Goal: Task Accomplishment & Management: Manage account settings

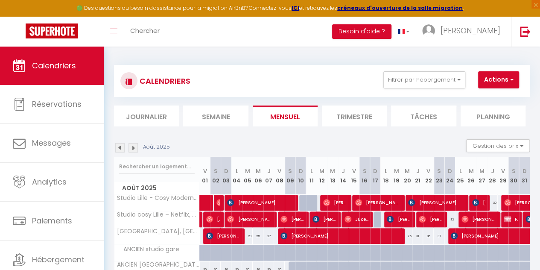
click at [133, 150] on img at bounding box center [133, 147] width 9 height 9
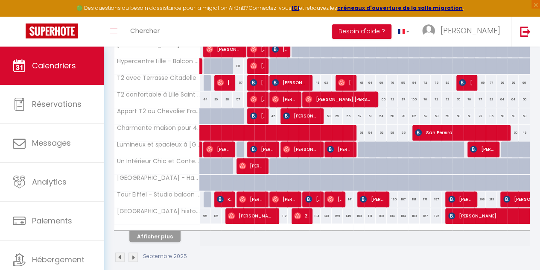
scroll to position [316, 0]
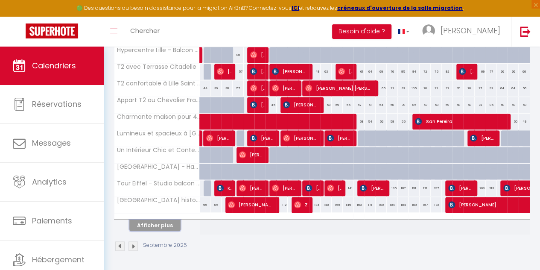
click at [175, 221] on button "Afficher plus" at bounding box center [154, 225] width 51 height 12
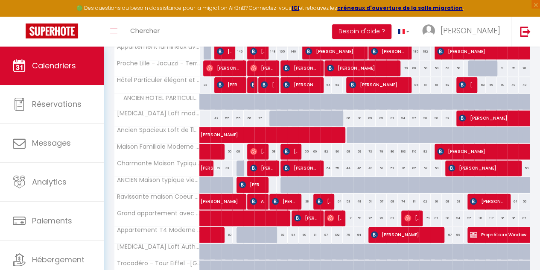
scroll to position [570, 0]
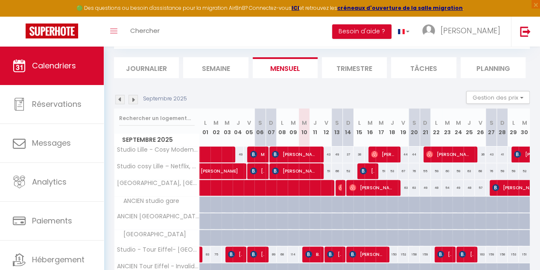
click at [133, 100] on img at bounding box center [133, 99] width 9 height 9
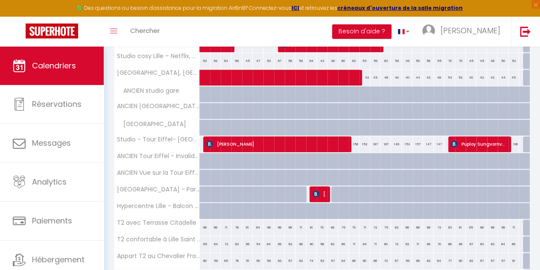
scroll to position [317, 0]
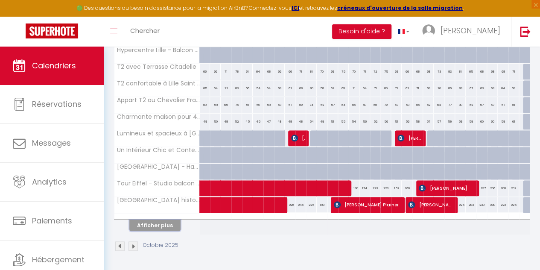
click at [164, 219] on button "Afficher plus" at bounding box center [154, 225] width 51 height 12
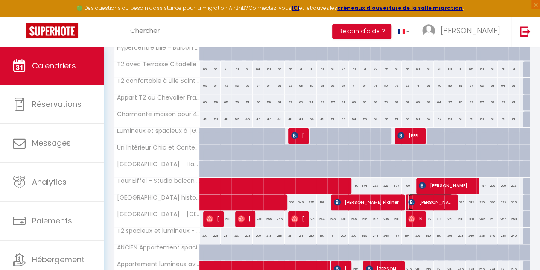
click at [429, 202] on span "K. Heinz Plainer" at bounding box center [430, 202] width 44 height 16
select select "KO"
select select "37870"
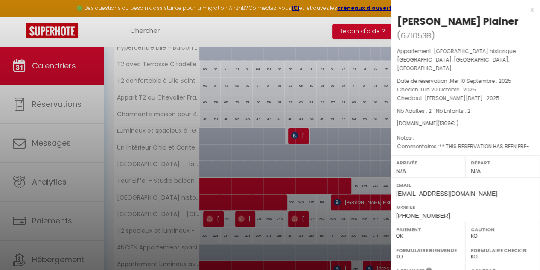
click at [357, 199] on div at bounding box center [270, 135] width 540 height 270
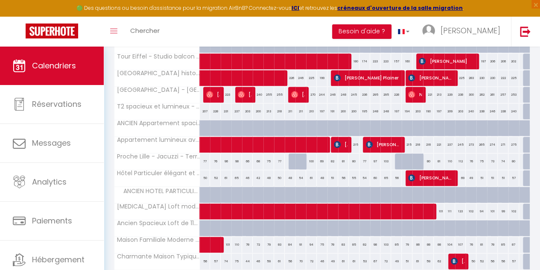
scroll to position [442, 0]
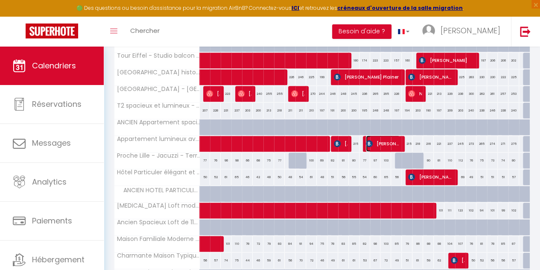
click at [371, 138] on span "Lars Fleischer" at bounding box center [383, 143] width 34 height 16
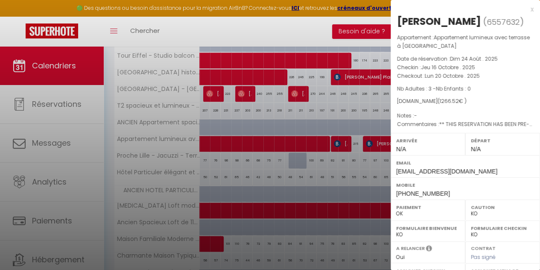
click at [354, 150] on div at bounding box center [270, 135] width 540 height 270
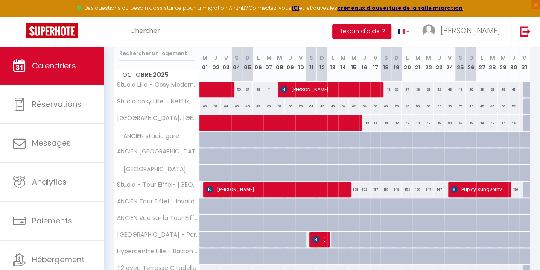
scroll to position [30, 0]
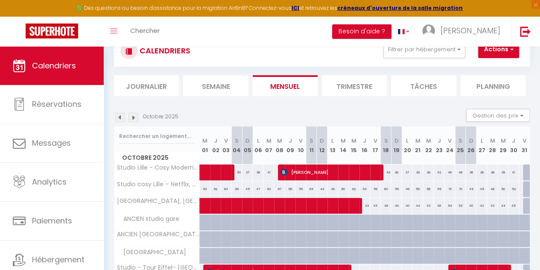
click at [133, 116] on img at bounding box center [133, 117] width 9 height 9
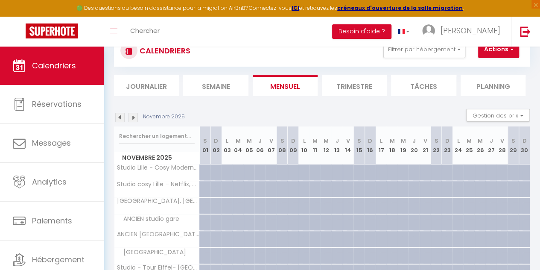
scroll to position [317, 0]
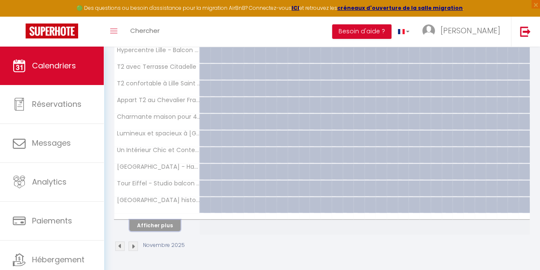
click at [157, 219] on button "Afficher plus" at bounding box center [154, 225] width 51 height 12
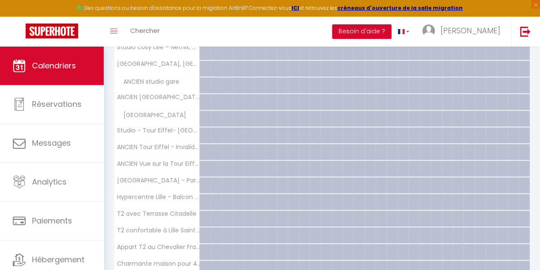
scroll to position [0, 0]
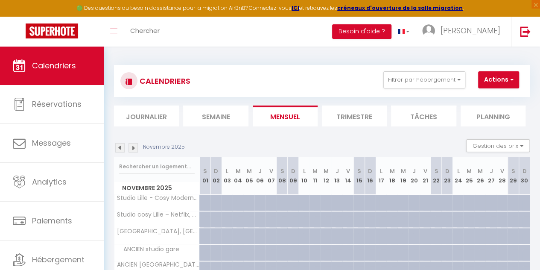
click at [118, 146] on img at bounding box center [119, 147] width 9 height 9
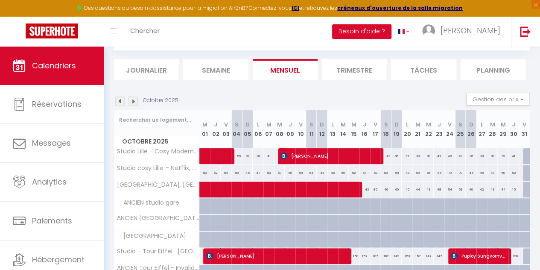
scroll to position [317, 0]
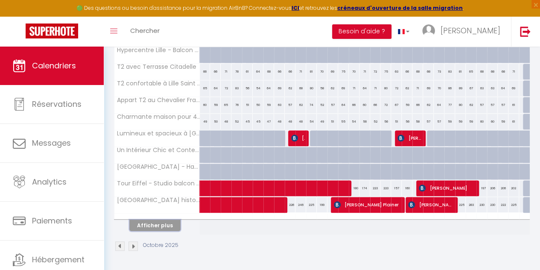
click at [171, 219] on button "Afficher plus" at bounding box center [154, 225] width 51 height 12
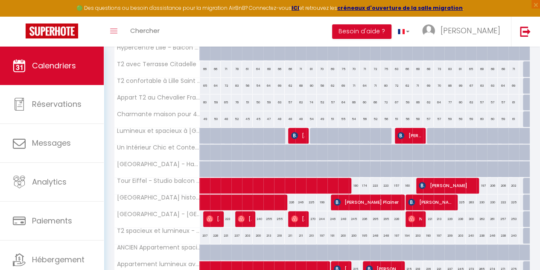
scroll to position [647, 0]
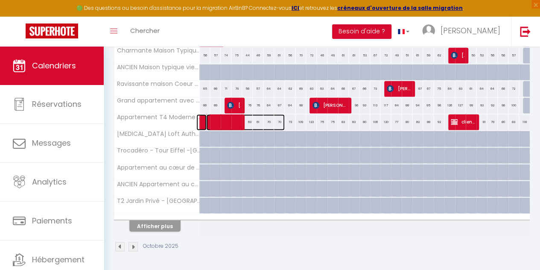
click at [247, 115] on span at bounding box center [245, 122] width 79 height 16
select select "25191"
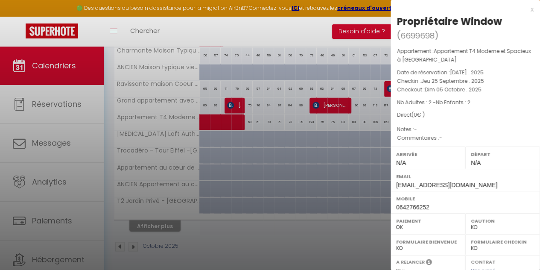
click at [366, 118] on div at bounding box center [270, 135] width 540 height 270
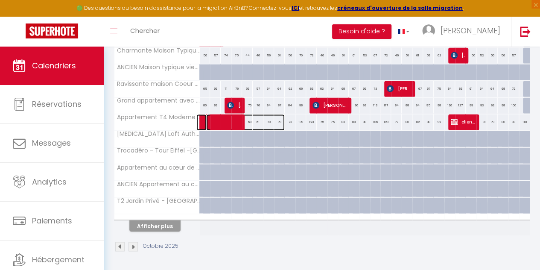
click at [250, 116] on span at bounding box center [245, 122] width 79 height 16
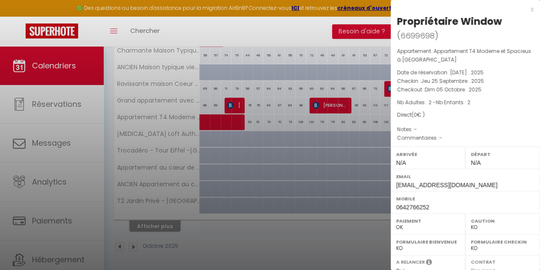
drag, startPoint x: 335, startPoint y: 114, endPoint x: 324, endPoint y: 111, distance: 10.9
click at [324, 111] on div at bounding box center [270, 135] width 540 height 270
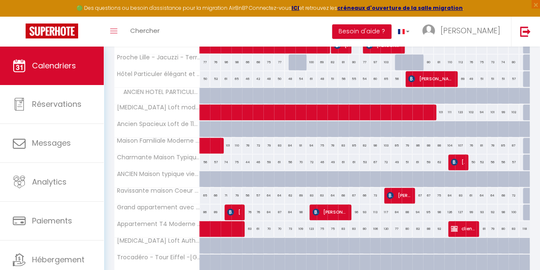
scroll to position [541, 0]
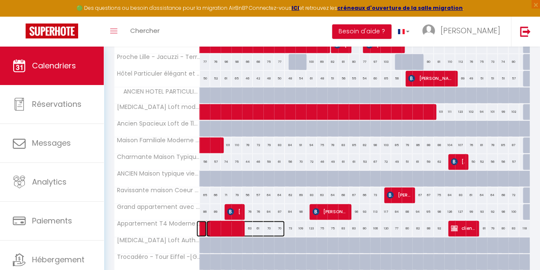
click at [256, 222] on span at bounding box center [245, 228] width 79 height 16
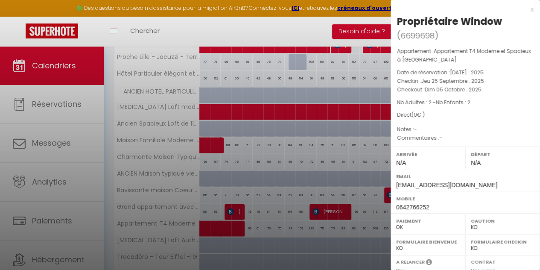
click at [310, 161] on div at bounding box center [270, 135] width 540 height 270
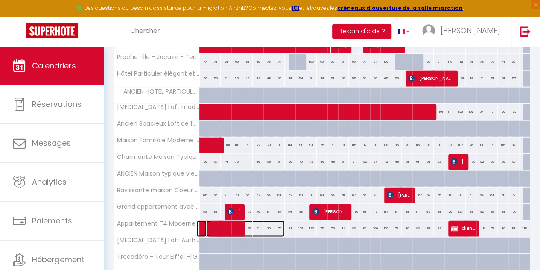
click at [273, 220] on span at bounding box center [245, 228] width 79 height 16
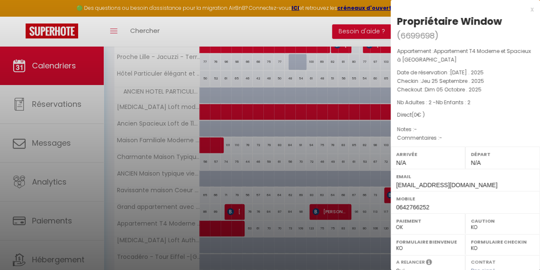
click at [330, 154] on div at bounding box center [270, 135] width 540 height 270
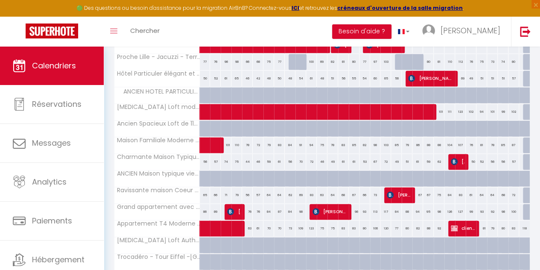
click at [349, 220] on div "83" at bounding box center [354, 228] width 11 height 16
type input "83"
type input "Mer 15 Octobre 2025"
type input "Jeu 16 Octobre 2025"
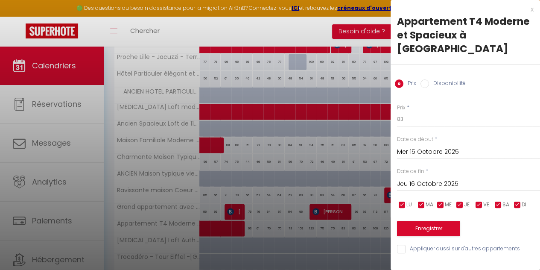
click at [427, 146] on input "Mer 15 Octobre 2025" at bounding box center [468, 151] width 143 height 11
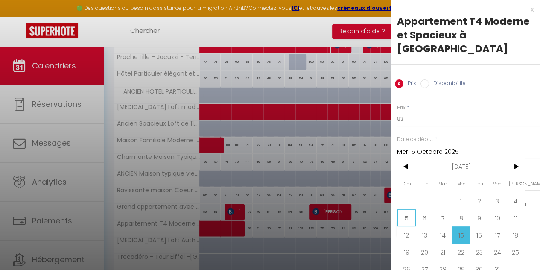
click at [405, 209] on span "5" at bounding box center [406, 217] width 18 height 17
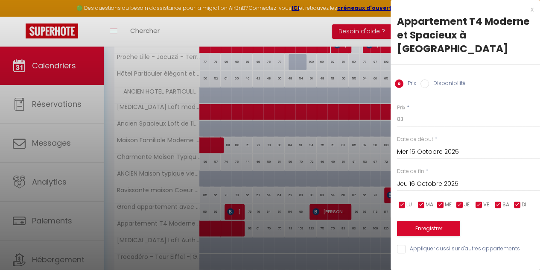
type input "Dim 05 Octobre 2025"
click at [437, 178] on input "Jeu 16 Octobre 2025" at bounding box center [468, 183] width 143 height 11
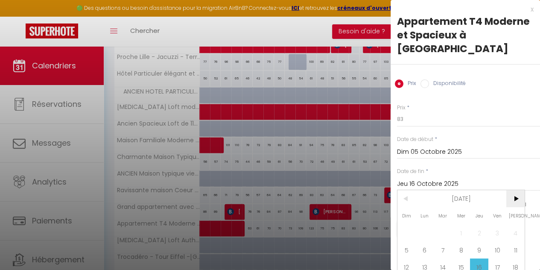
scroll to position [32, 0]
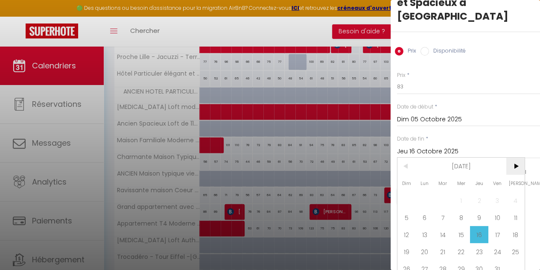
click at [518, 159] on span ">" at bounding box center [515, 166] width 18 height 17
click at [512, 192] on span "1" at bounding box center [515, 200] width 18 height 17
type input "Sam 01 Novembre 2025"
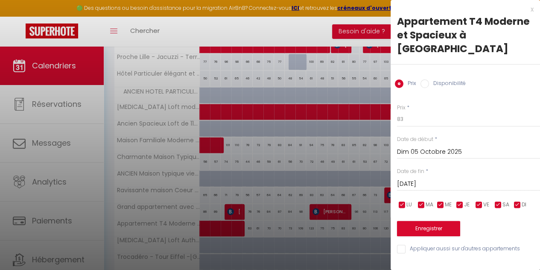
scroll to position [0, 0]
click at [425, 79] on input "Disponibilité" at bounding box center [425, 83] width 9 height 9
radio input "true"
radio input "false"
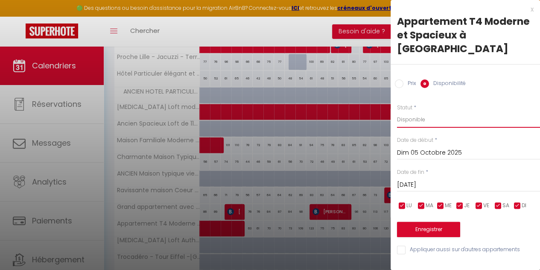
click at [423, 111] on select "Disponible Indisponible" at bounding box center [468, 119] width 143 height 16
select select "0"
click at [397, 111] on select "Disponible Indisponible" at bounding box center [468, 119] width 143 height 16
click at [424, 222] on button "Enregistrer" at bounding box center [428, 229] width 63 height 15
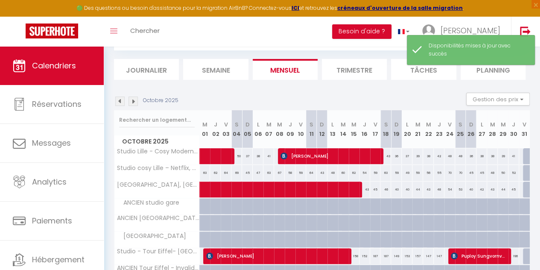
scroll to position [317, 0]
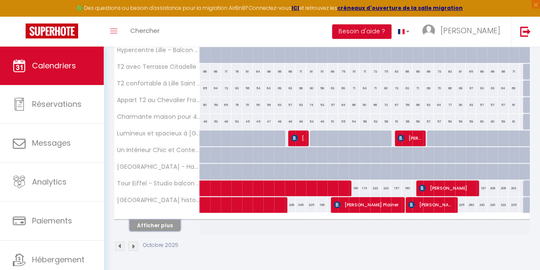
click at [161, 219] on button "Afficher plus" at bounding box center [154, 225] width 51 height 12
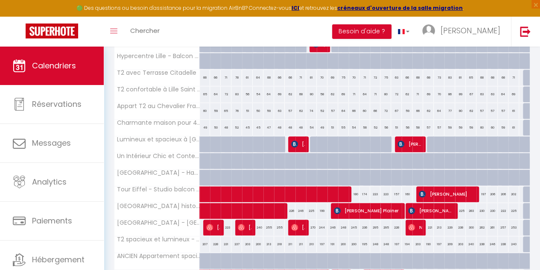
scroll to position [0, 0]
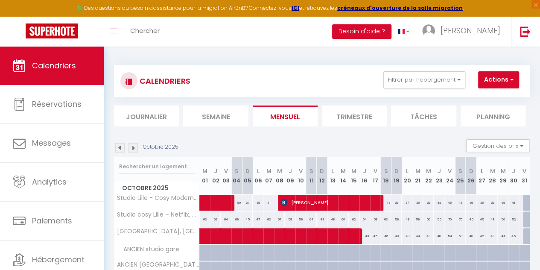
click at [116, 151] on img at bounding box center [119, 147] width 9 height 9
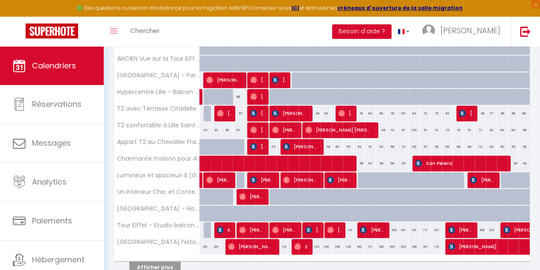
scroll to position [317, 0]
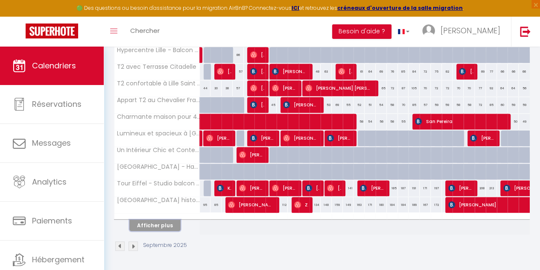
click at [163, 219] on button "Afficher plus" at bounding box center [154, 225] width 51 height 12
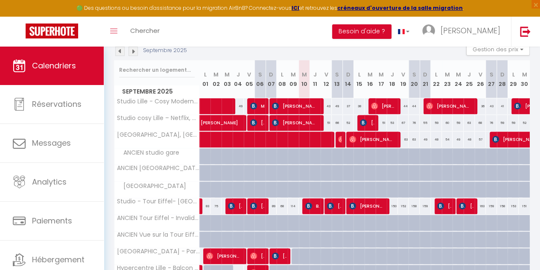
scroll to position [0, 0]
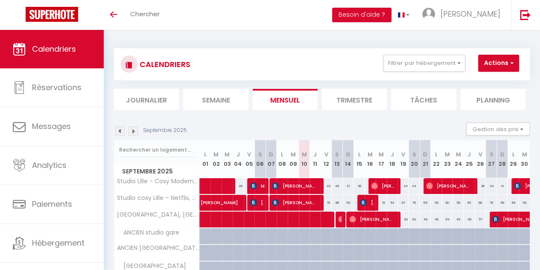
scroll to position [300, 0]
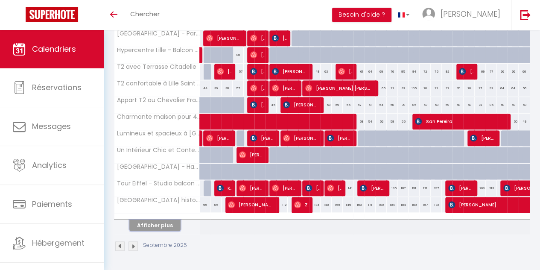
click at [152, 224] on button "Afficher plus" at bounding box center [154, 225] width 51 height 12
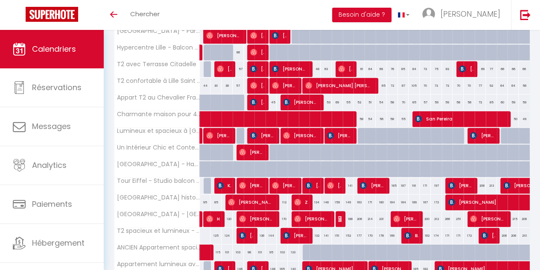
scroll to position [630, 0]
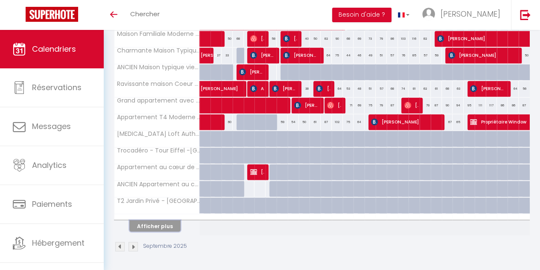
click at [142, 220] on button "Afficher plus" at bounding box center [154, 226] width 51 height 12
